Goal: Check status: Check status

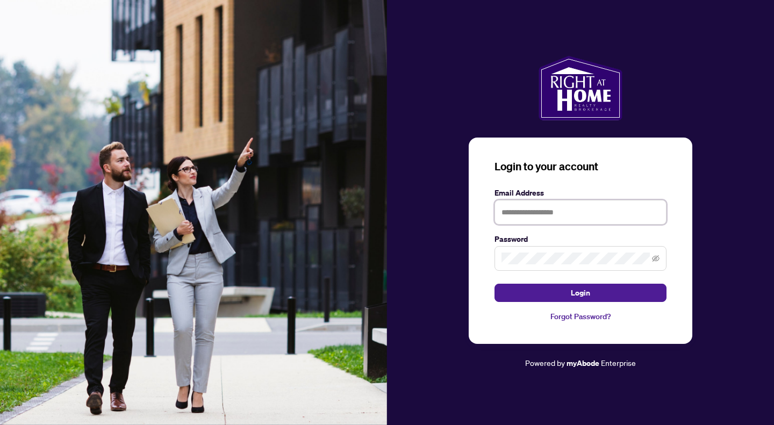
click at [531, 212] on input "text" at bounding box center [581, 212] width 172 height 25
type input "**********"
click at [495, 284] on button "Login" at bounding box center [581, 293] width 172 height 18
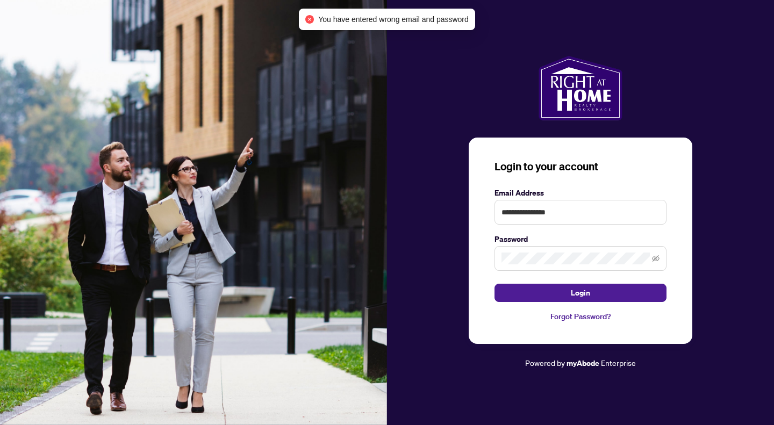
click at [568, 252] on span at bounding box center [581, 258] width 172 height 25
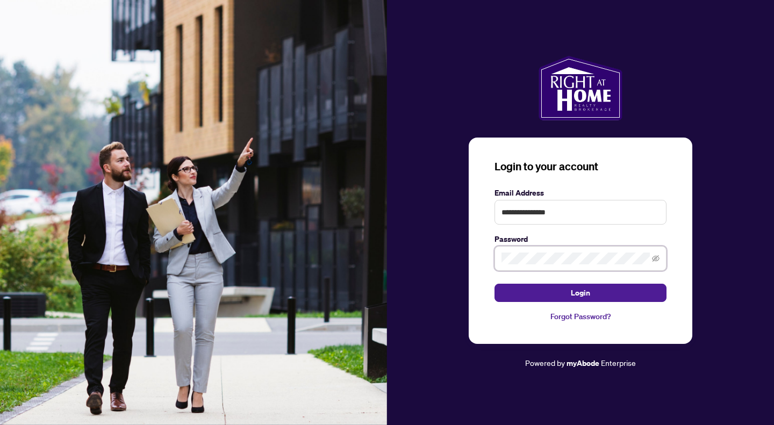
click at [495, 284] on button "Login" at bounding box center [581, 293] width 172 height 18
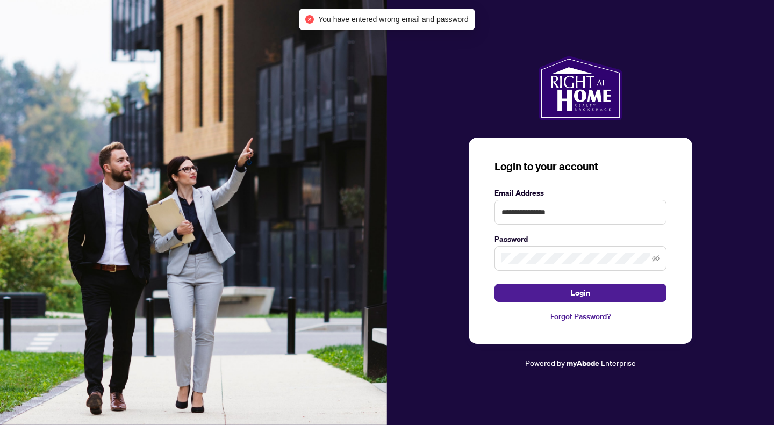
click at [541, 252] on span at bounding box center [581, 258] width 172 height 25
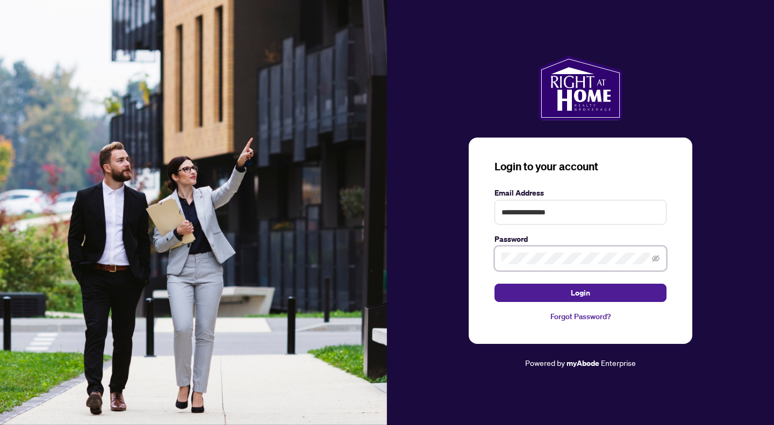
click at [495, 284] on button "Login" at bounding box center [581, 293] width 172 height 18
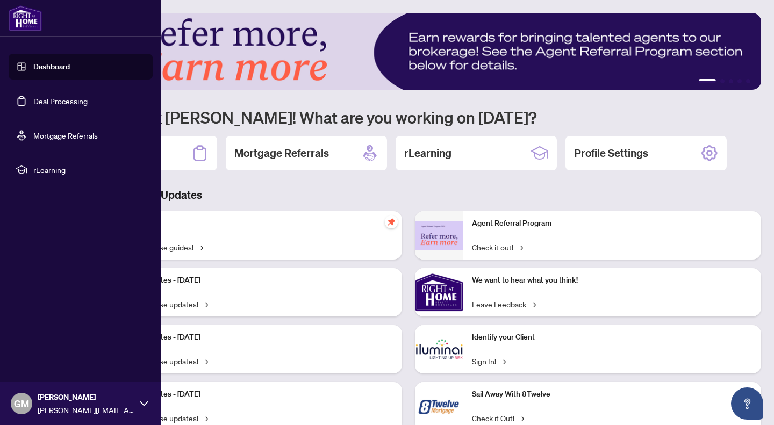
click at [33, 64] on link "Dashboard" at bounding box center [51, 67] width 37 height 10
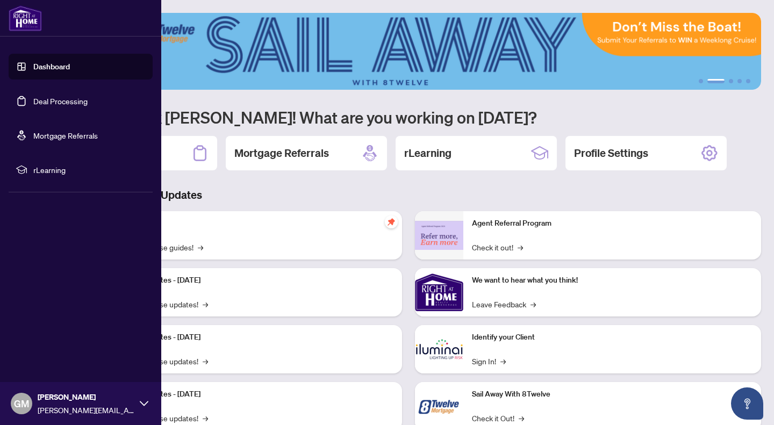
click at [52, 103] on link "Deal Processing" at bounding box center [60, 101] width 54 height 10
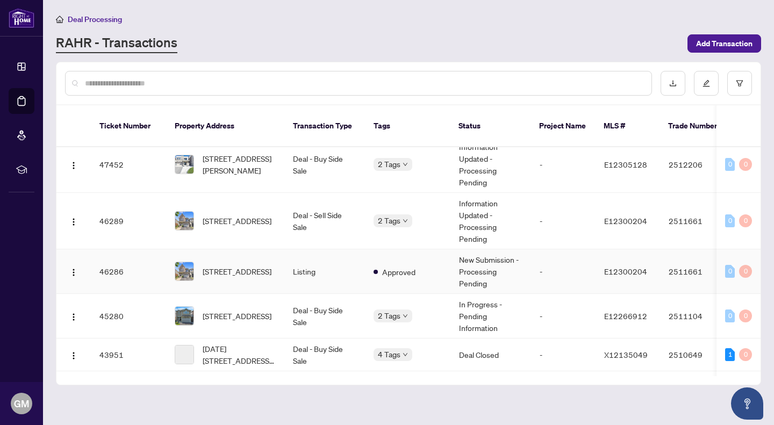
scroll to position [81, 0]
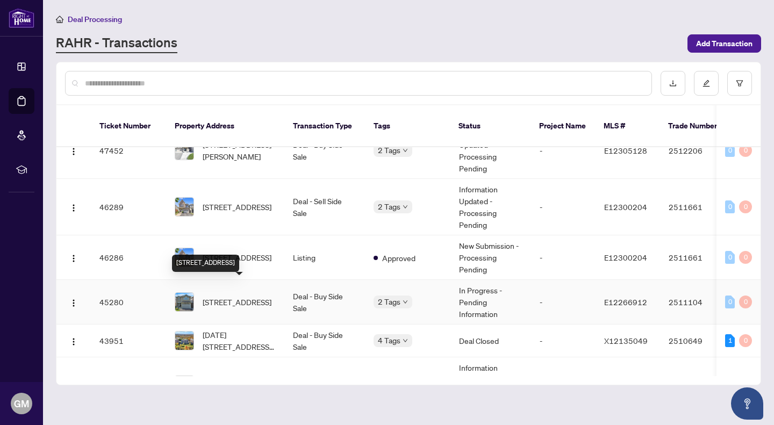
click at [240, 296] on span "[STREET_ADDRESS]" at bounding box center [237, 302] width 69 height 12
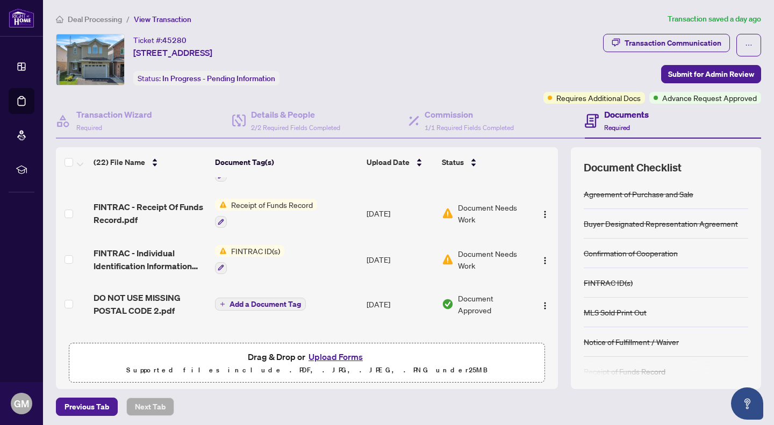
scroll to position [397, 0]
click at [469, 259] on span "Document Needs Work" at bounding box center [492, 259] width 69 height 24
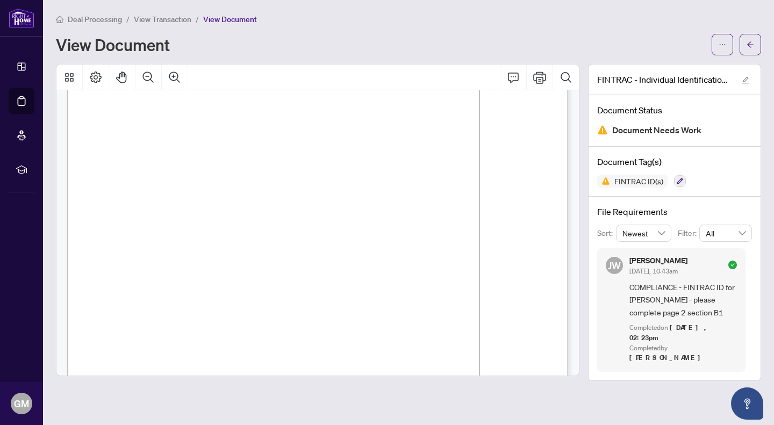
scroll to position [133, 0]
